Goal: Information Seeking & Learning: Learn about a topic

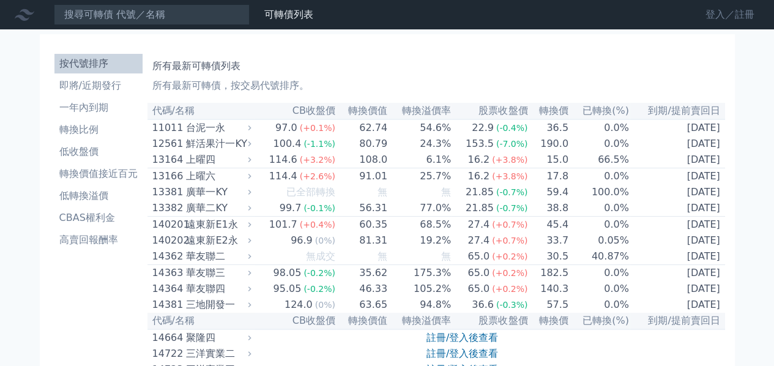
click at [726, 17] on link "登入／註冊" at bounding box center [730, 15] width 69 height 20
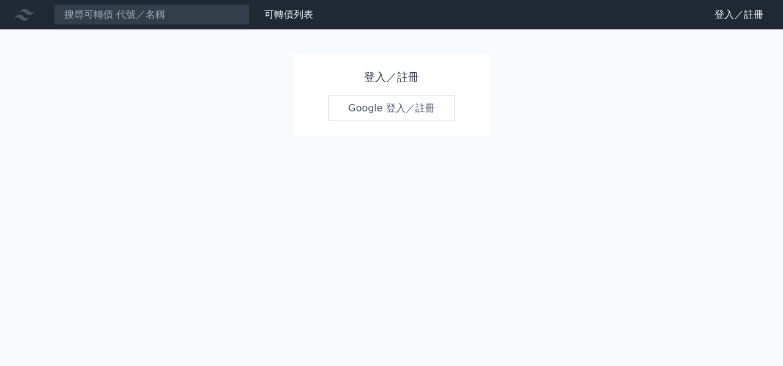
click at [387, 103] on link "Google 登入／註冊" at bounding box center [391, 108] width 127 height 26
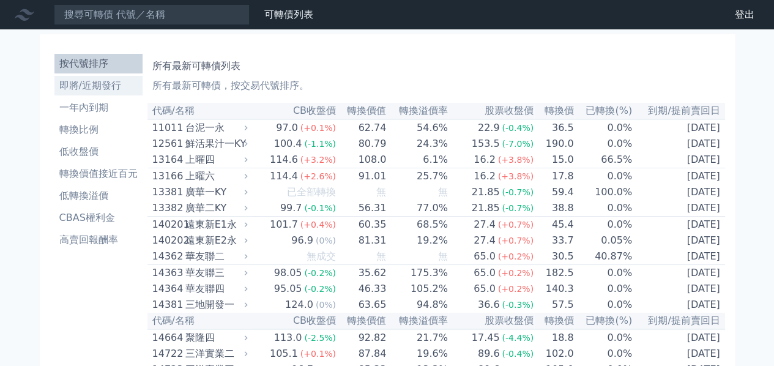
click at [106, 89] on li "即將/近期發行" at bounding box center [98, 85] width 88 height 15
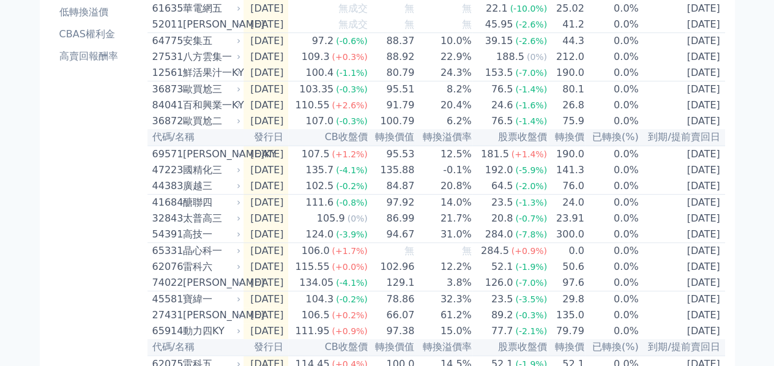
scroll to position [61, 0]
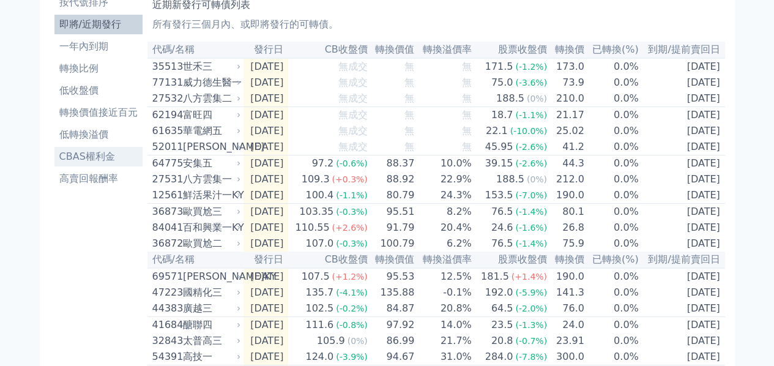
click at [93, 155] on li "CBAS權利金" at bounding box center [98, 156] width 88 height 15
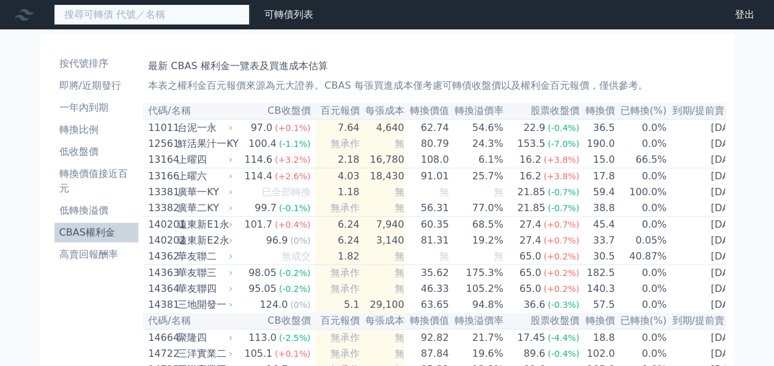
click at [88, 15] on input at bounding box center [152, 14] width 196 height 21
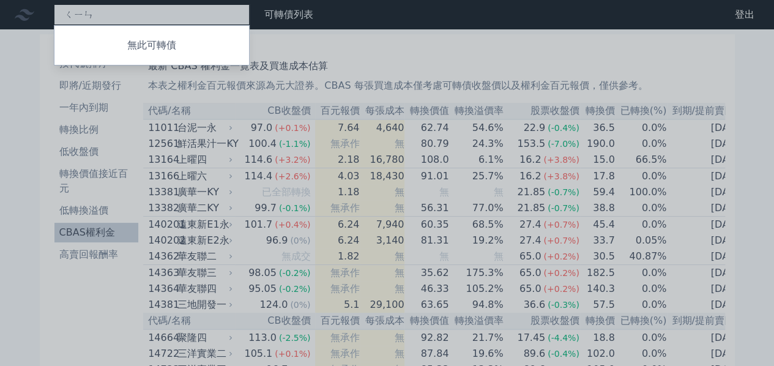
type input "勤"
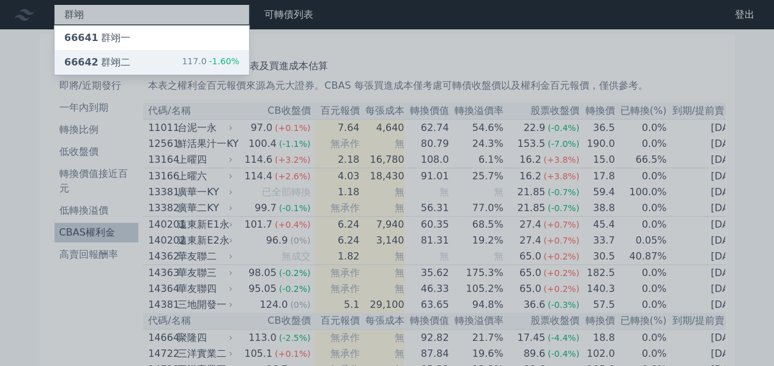
type input "群翊"
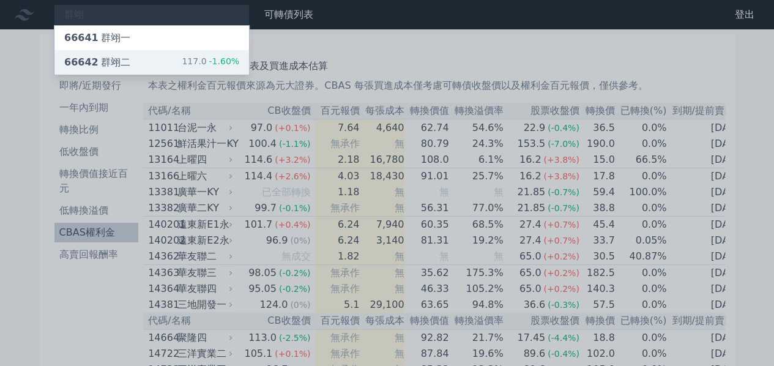
click at [99, 61] on div "66642 群翊二" at bounding box center [97, 62] width 66 height 15
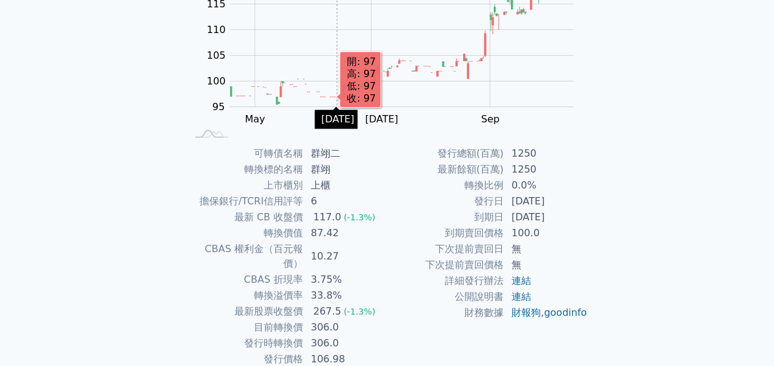
scroll to position [201, 0]
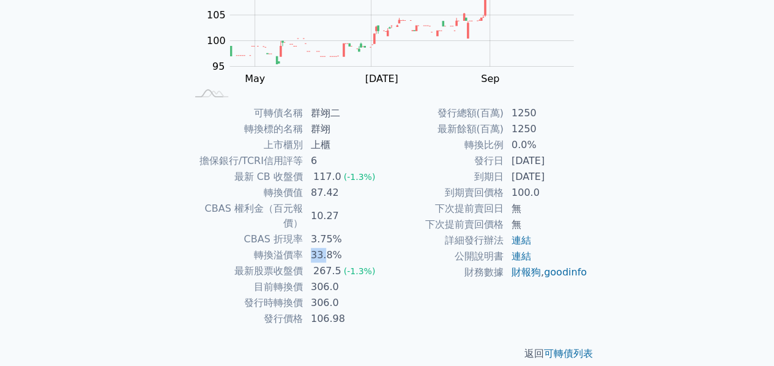
drag, startPoint x: 313, startPoint y: 240, endPoint x: 324, endPoint y: 243, distance: 11.9
click at [324, 247] on td "33.8%" at bounding box center [345, 255] width 84 height 16
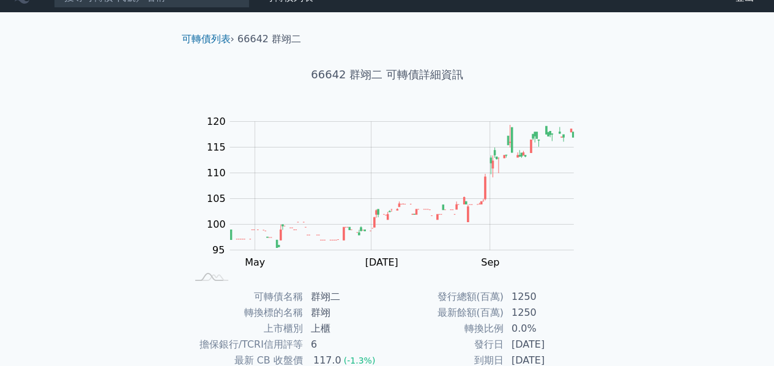
scroll to position [0, 0]
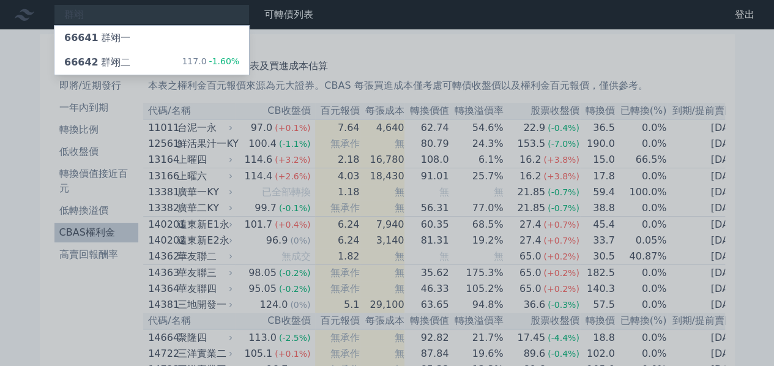
click at [92, 15] on div at bounding box center [387, 183] width 774 height 366
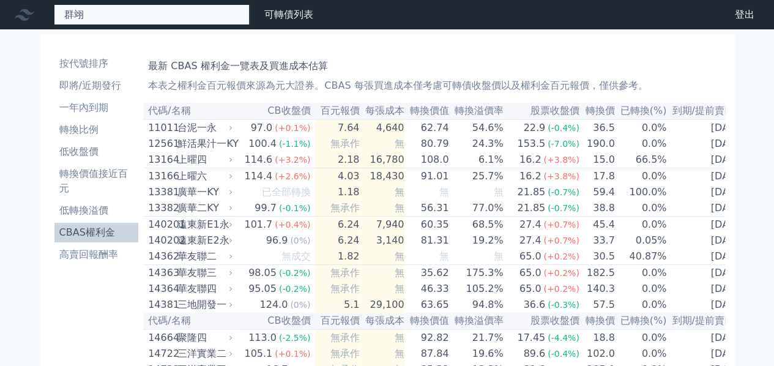
click at [145, 15] on div "群翊 66641 群翊一 66642 群翊二 117.0 -1.60%" at bounding box center [152, 14] width 196 height 21
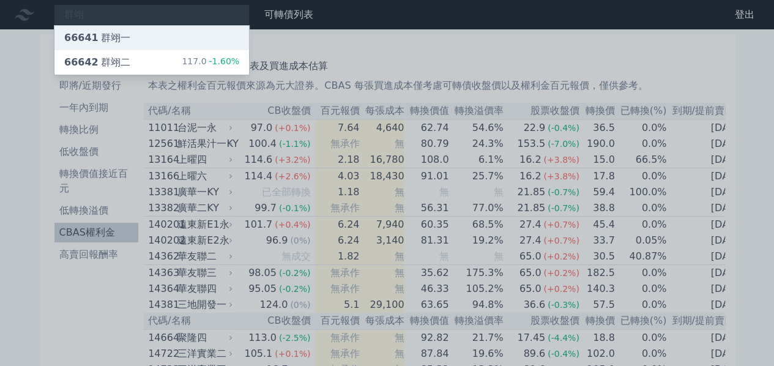
click at [142, 36] on div "66641 群翊一" at bounding box center [151, 38] width 195 height 24
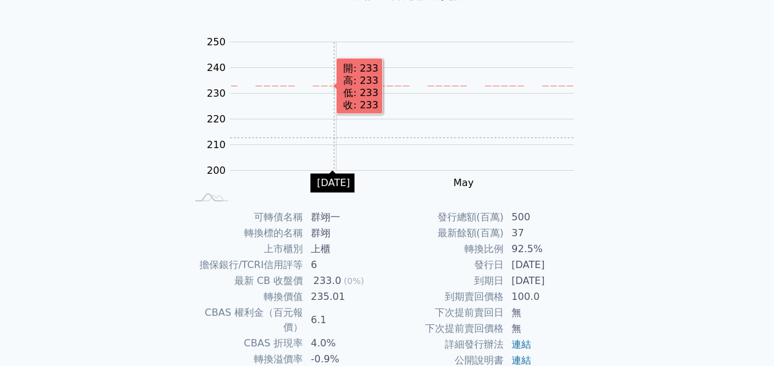
scroll to position [184, 0]
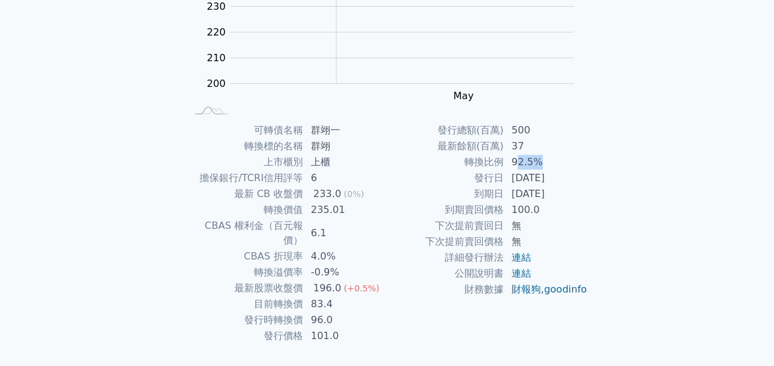
drag, startPoint x: 514, startPoint y: 158, endPoint x: 559, endPoint y: 160, distance: 45.3
click at [546, 163] on td "92.5%" at bounding box center [546, 162] width 84 height 16
click at [582, 152] on td "37" at bounding box center [546, 146] width 84 height 16
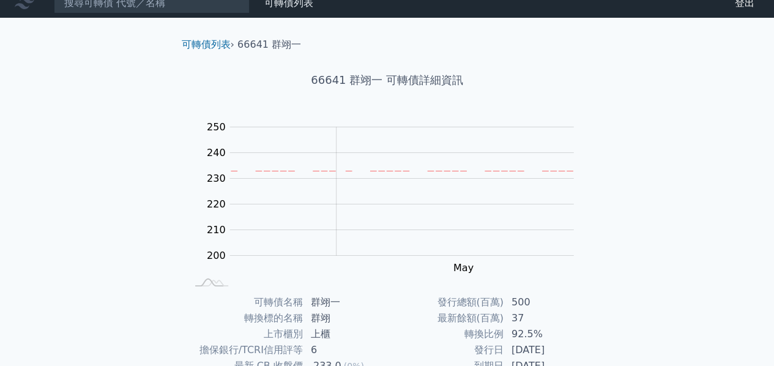
scroll to position [0, 0]
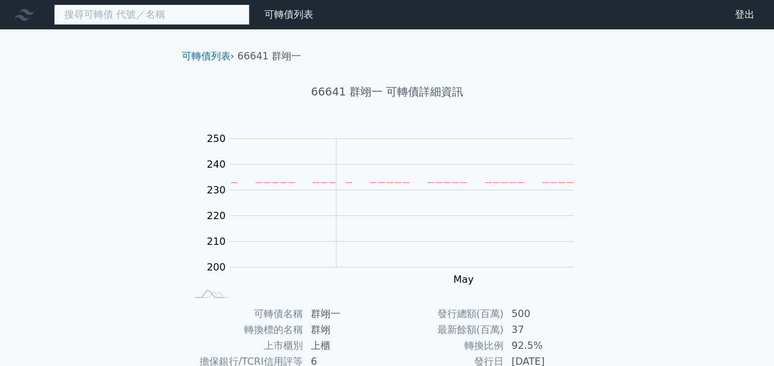
click at [91, 15] on input at bounding box center [152, 14] width 196 height 21
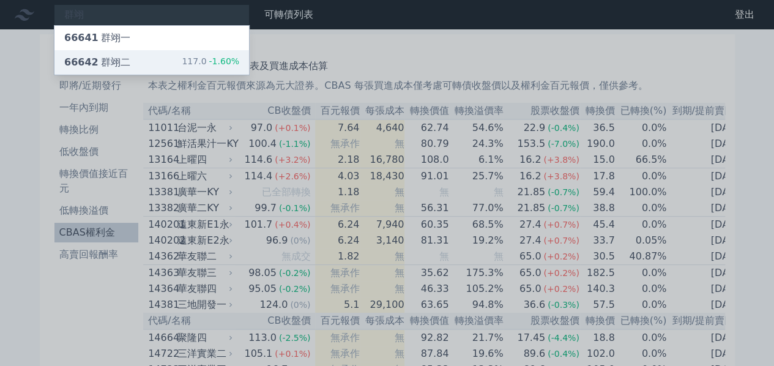
click at [150, 57] on div "66642 群翊二 117.0 -1.60%" at bounding box center [151, 62] width 195 height 24
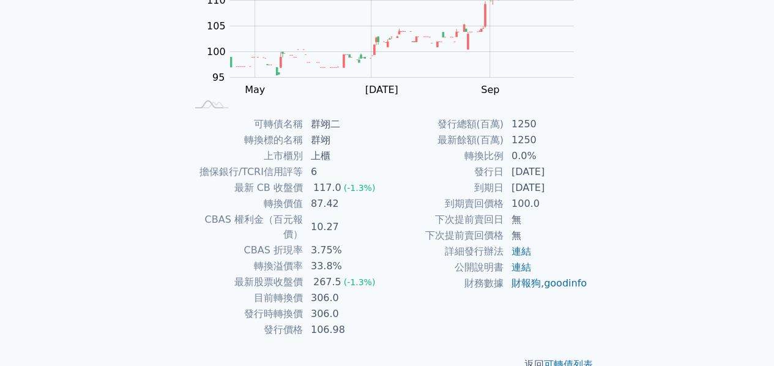
scroll to position [201, 0]
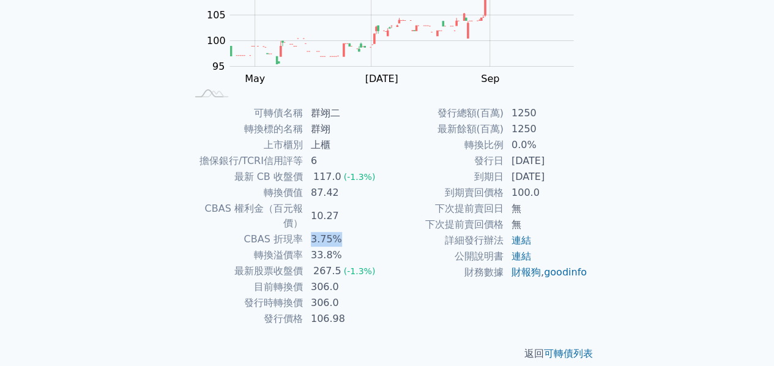
drag, startPoint x: 312, startPoint y: 223, endPoint x: 341, endPoint y: 227, distance: 29.1
click at [341, 231] on td "3.75%" at bounding box center [345, 239] width 84 height 16
drag, startPoint x: 311, startPoint y: 274, endPoint x: 337, endPoint y: 278, distance: 26.2
click at [336, 279] on td "306.0" at bounding box center [345, 287] width 84 height 16
click at [345, 295] on td "306.0" at bounding box center [345, 303] width 84 height 16
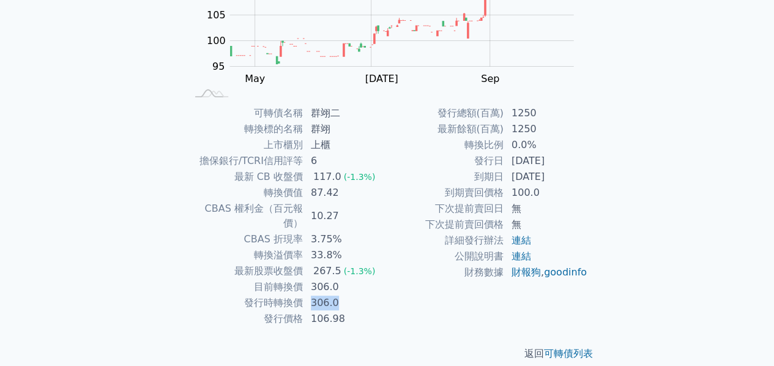
drag, startPoint x: 308, startPoint y: 286, endPoint x: 355, endPoint y: 283, distance: 47.2
click at [354, 295] on td "306.0" at bounding box center [345, 303] width 84 height 16
click at [374, 279] on td "306.0" at bounding box center [345, 287] width 84 height 16
drag, startPoint x: 303, startPoint y: 269, endPoint x: 341, endPoint y: 269, distance: 37.3
click at [339, 279] on td "306.0" at bounding box center [345, 287] width 84 height 16
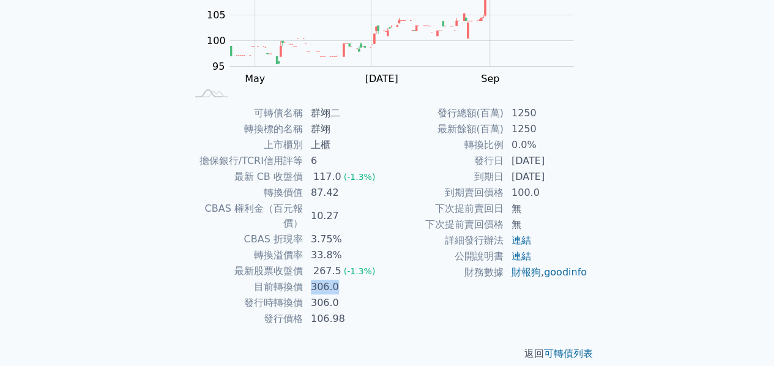
click at [360, 279] on td "306.0" at bounding box center [345, 287] width 84 height 16
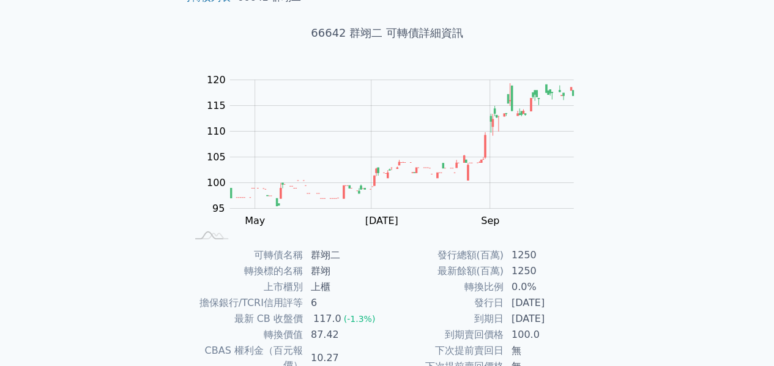
scroll to position [78, 0]
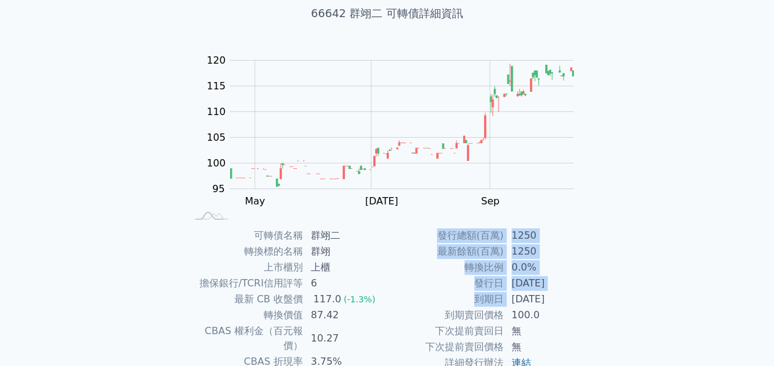
drag, startPoint x: 512, startPoint y: 302, endPoint x: 717, endPoint y: 315, distance: 206.0
click at [717, 315] on div "可轉債列表 財務數據 可轉債列表 財務數據 登出 登出 可轉債列表 › 66642 群翊二 66642 群翊二 可轉債詳細資訊 Zoom Out 100 85…" at bounding box center [387, 212] width 774 height 581
click at [610, 288] on div "可轉債列表 › 66642 群翊二 66642 群翊二 可轉債詳細資訊 Zoom Out 100 85 90 95 100 105 110 115 120 1…" at bounding box center [387, 227] width 470 height 552
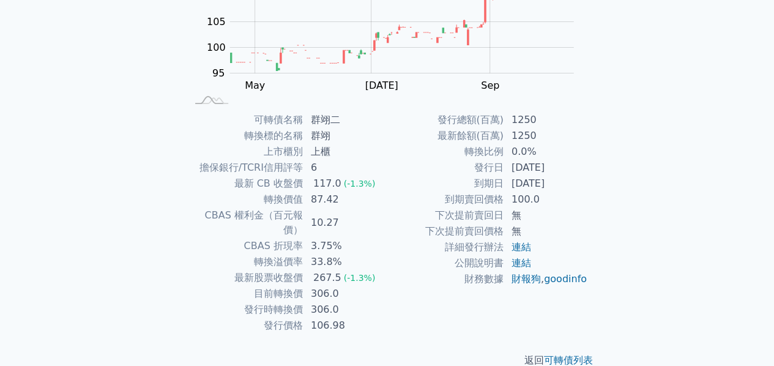
scroll to position [201, 0]
